Goal: Task Accomplishment & Management: Manage account settings

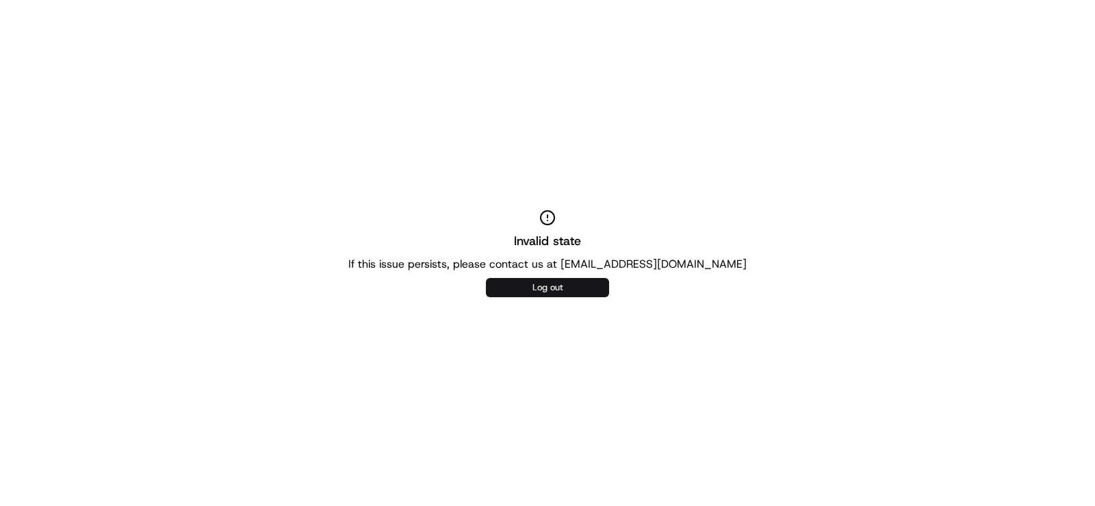
click at [557, 288] on button "Log out" at bounding box center [547, 287] width 123 height 19
